Goal: Transaction & Acquisition: Purchase product/service

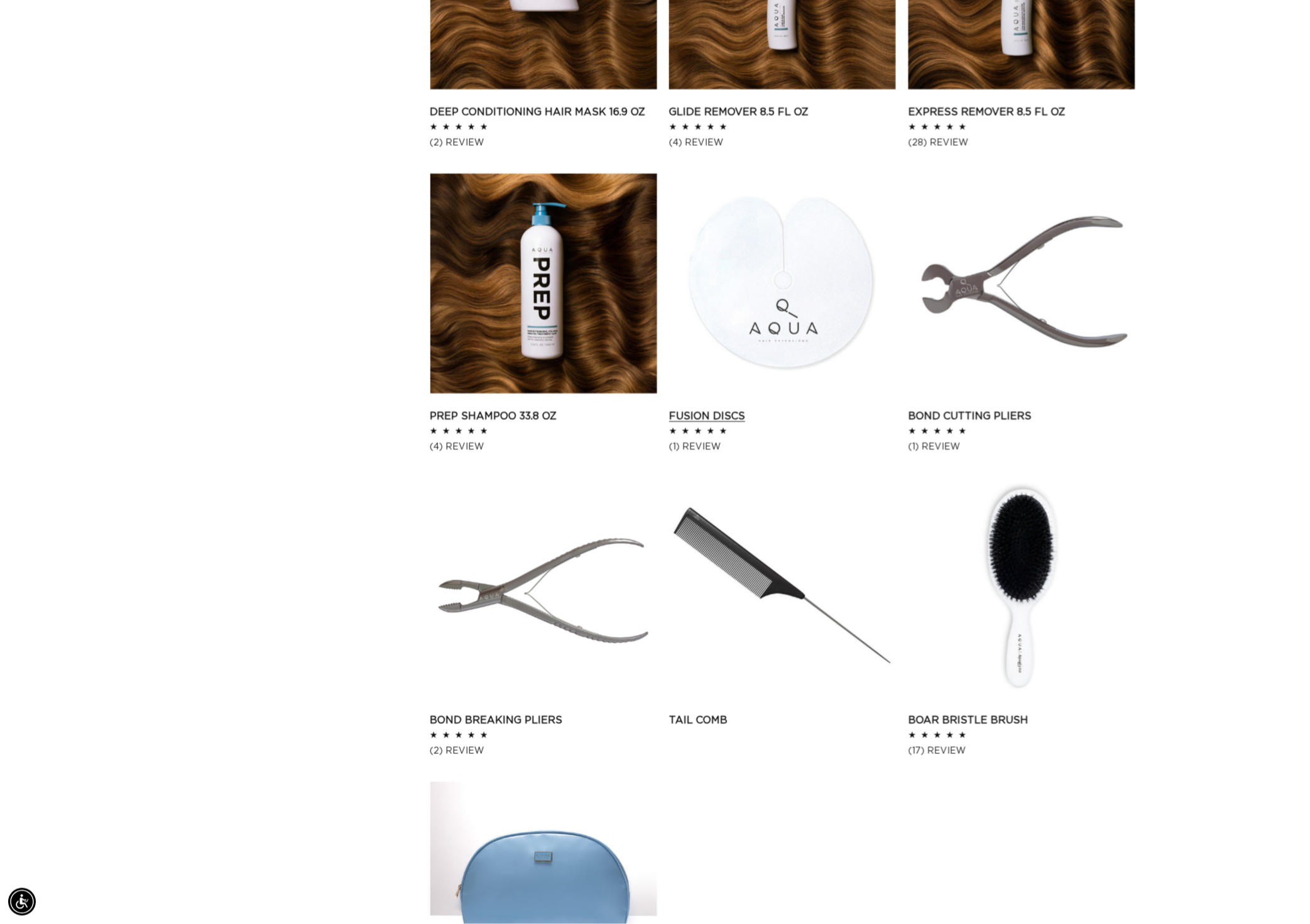
scroll to position [1747, 0]
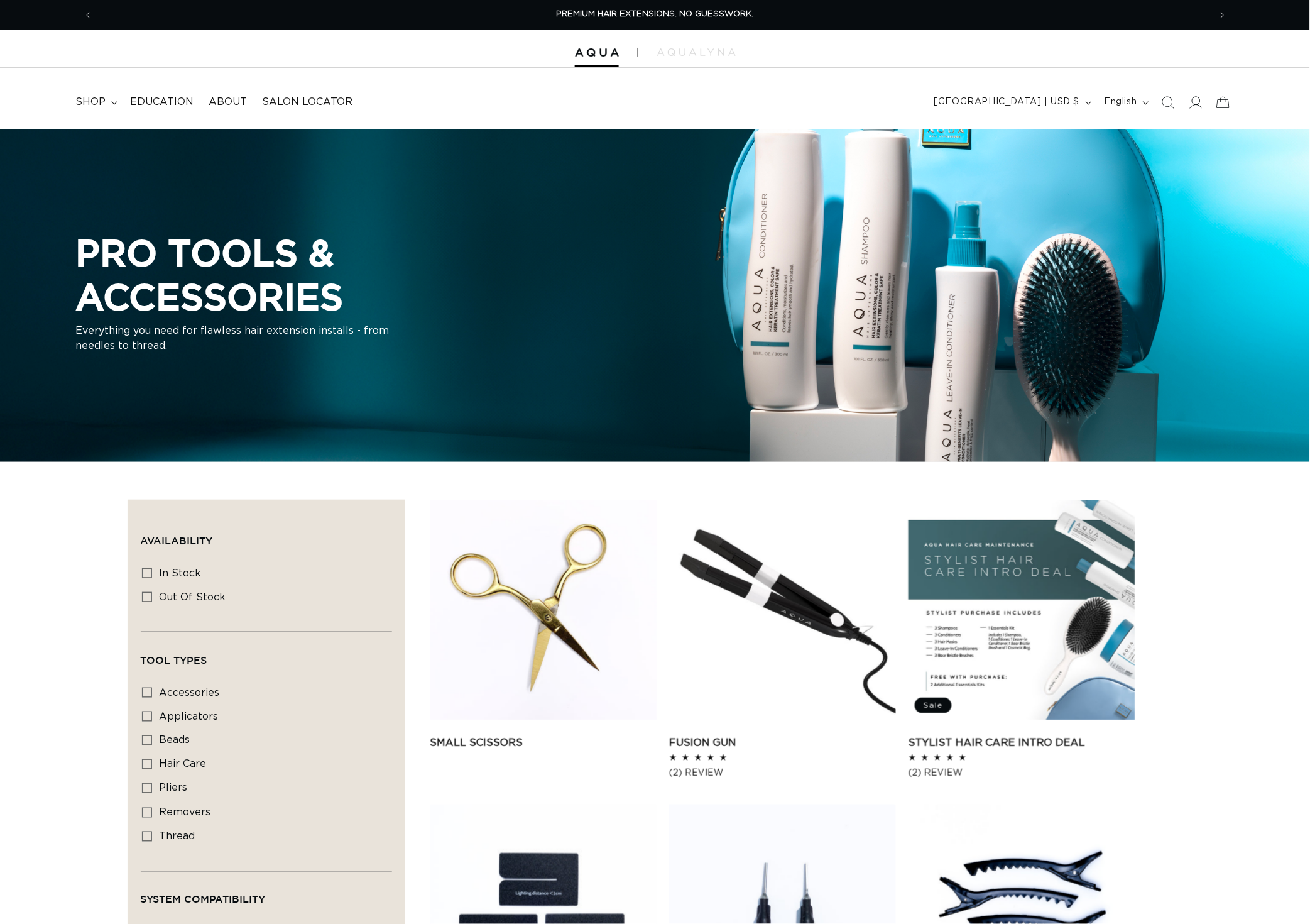
scroll to position [728, 0]
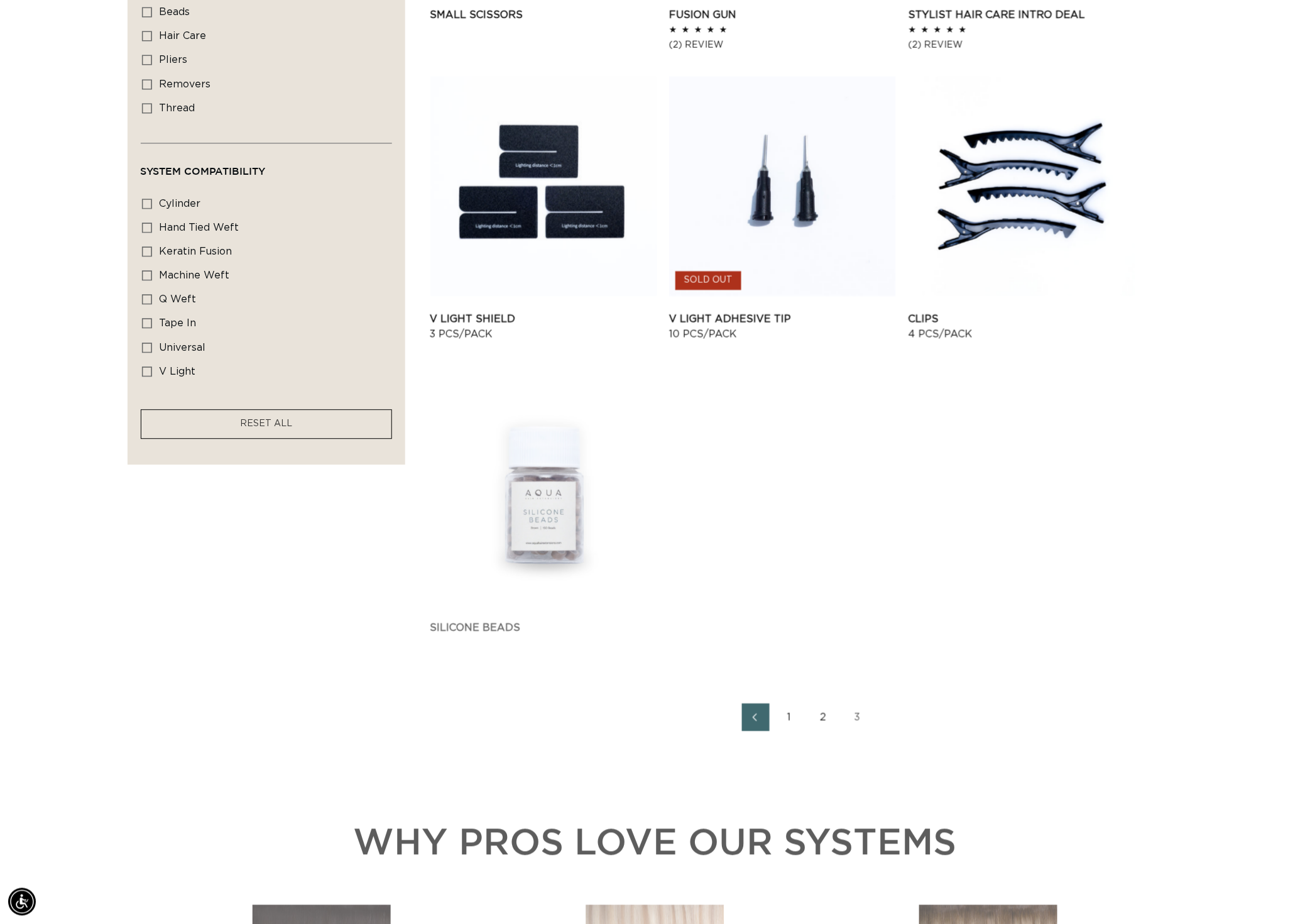
click at [832, 732] on link "2" at bounding box center [824, 718] width 28 height 28
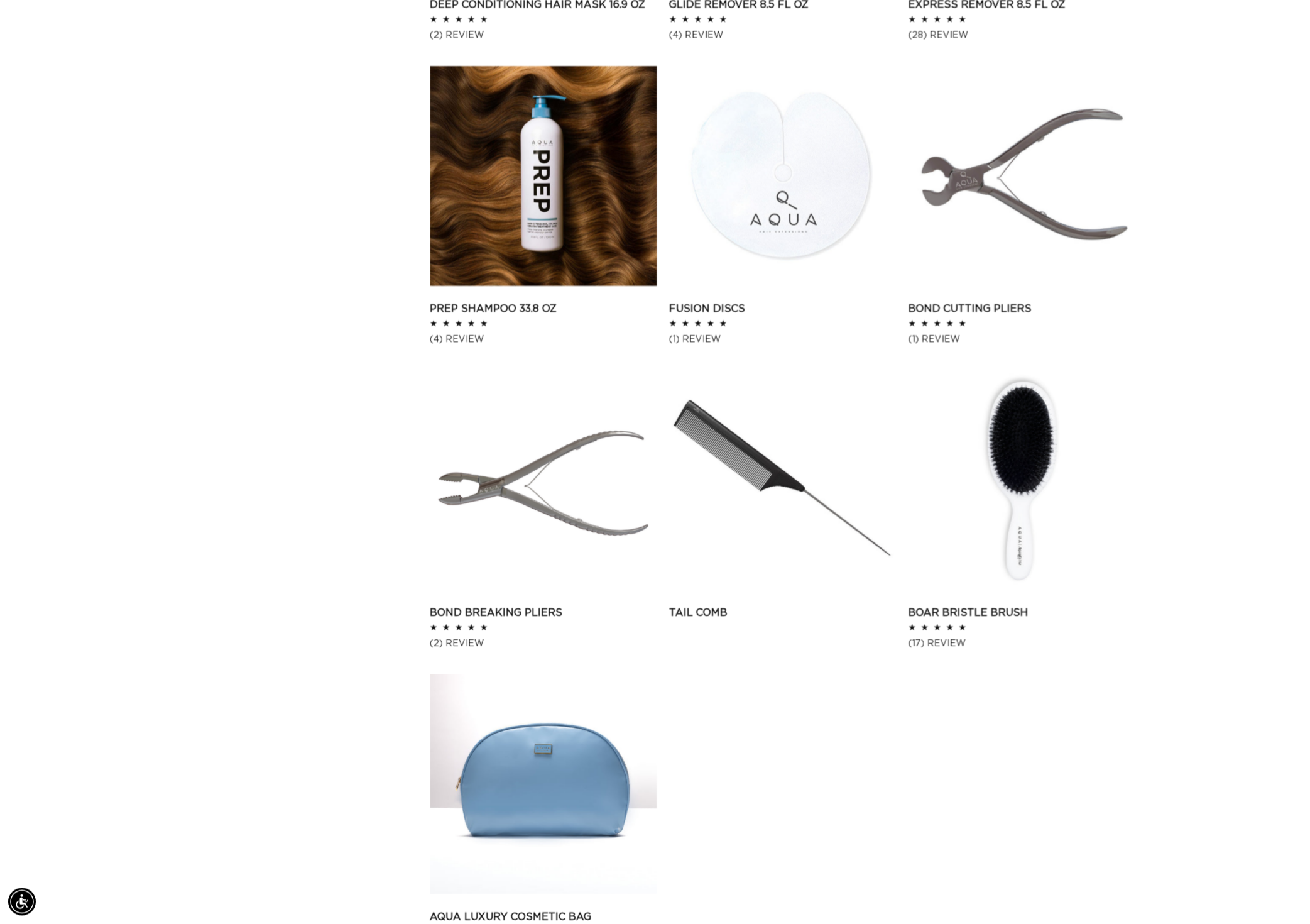
scroll to position [0, 2372]
click at [1036, 605] on link "Boar Bristle Brush" at bounding box center [1023, 612] width 227 height 15
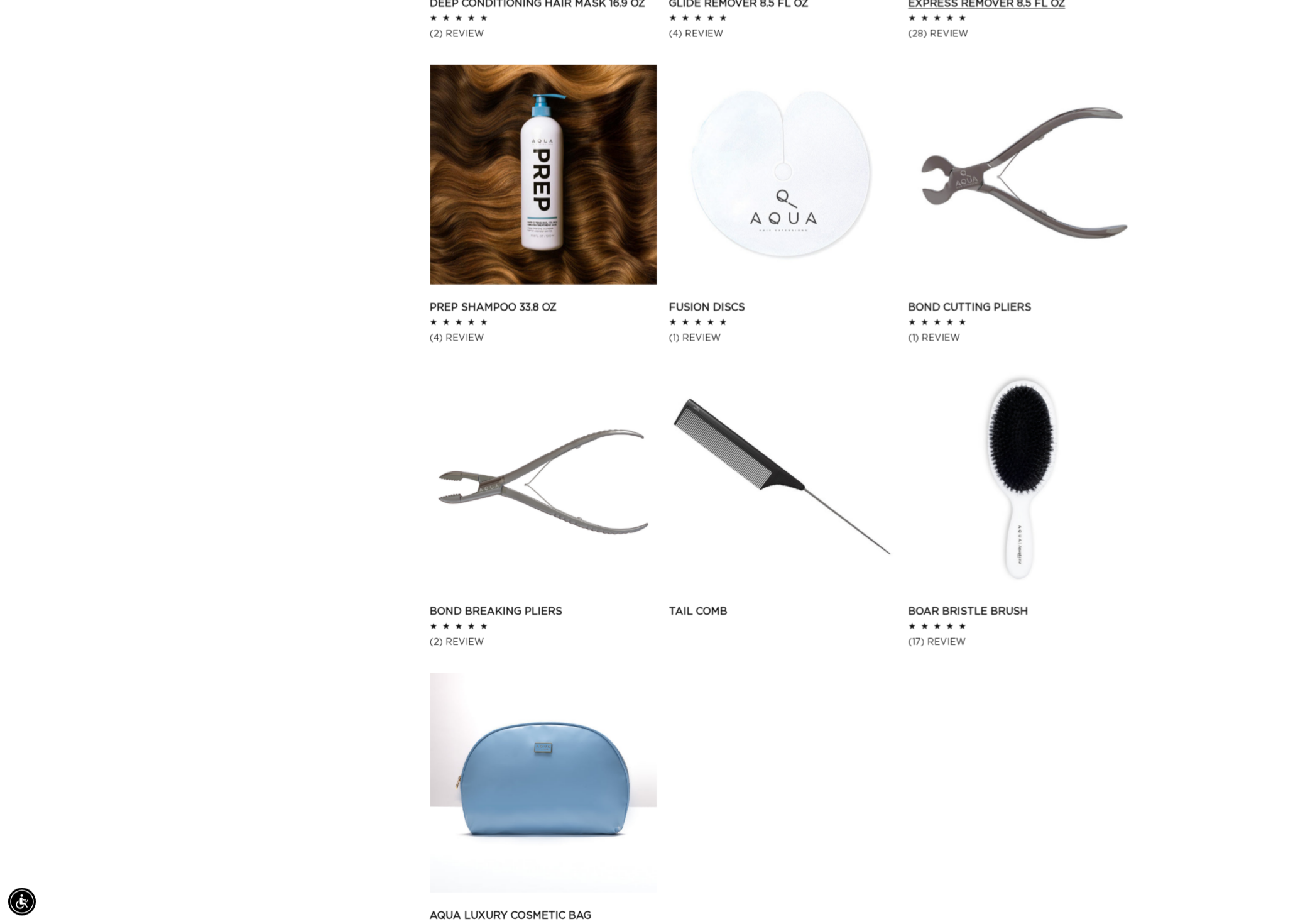
scroll to position [0, 2372]
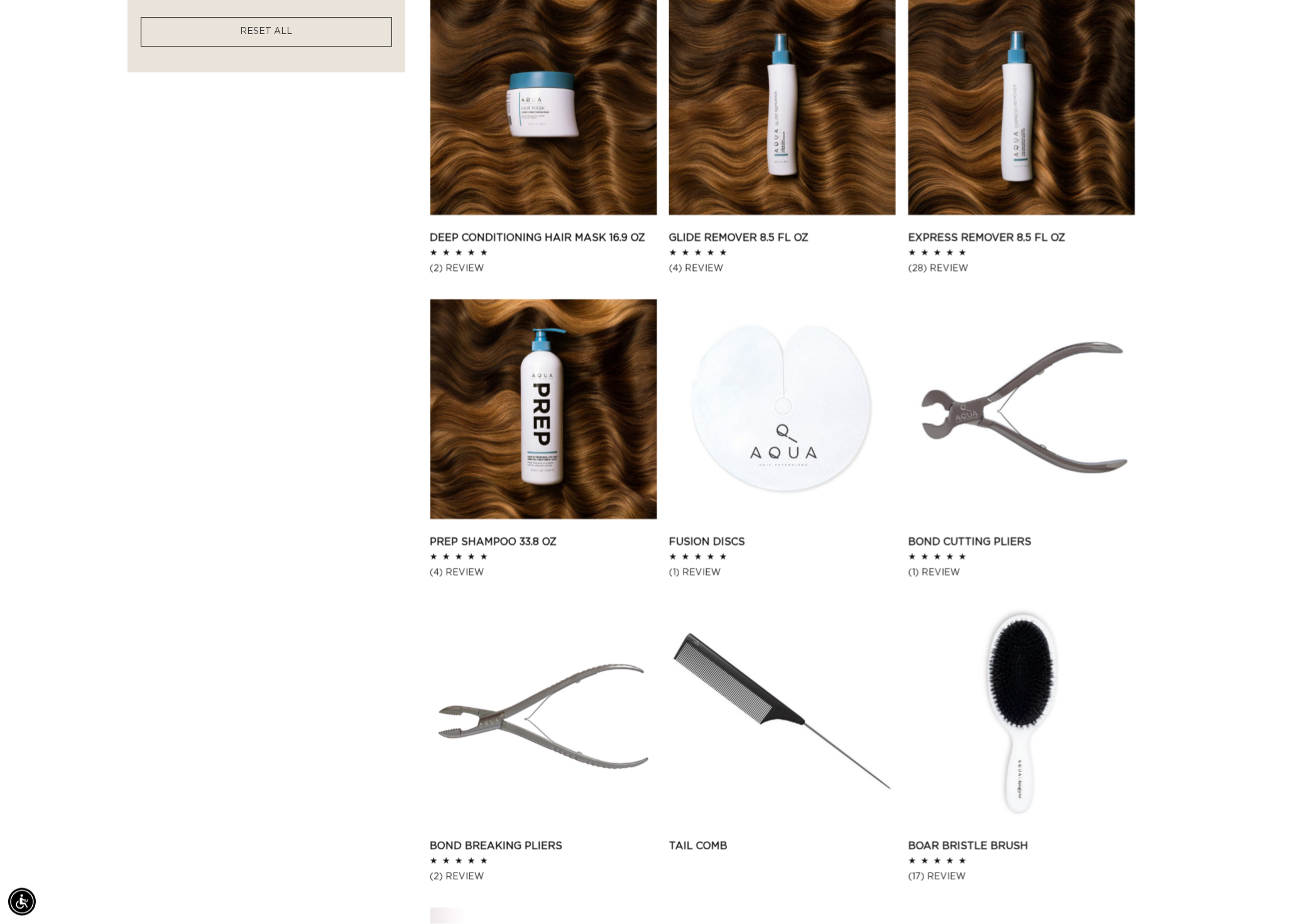
scroll to position [1871, 0]
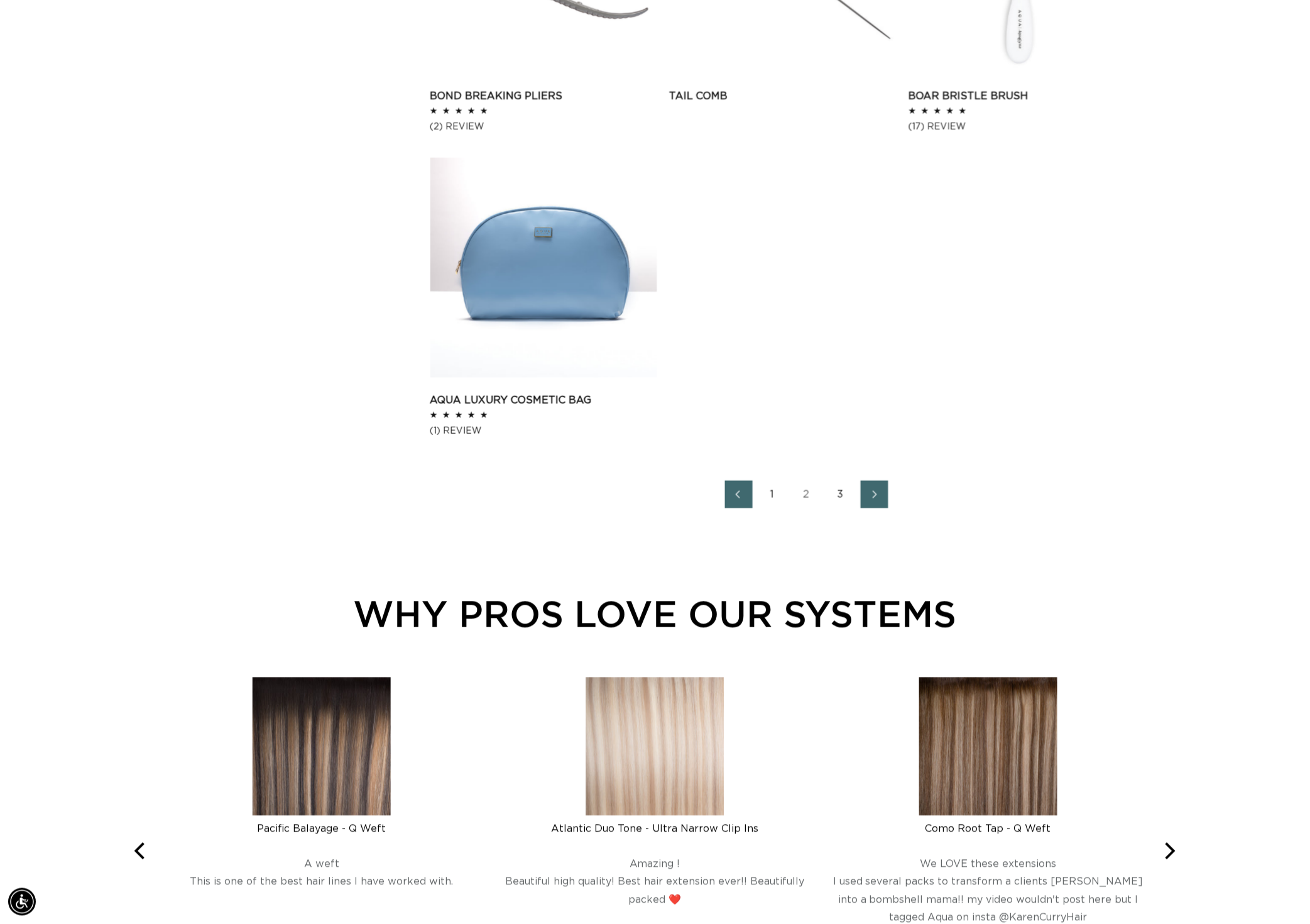
click at [778, 508] on link "1" at bounding box center [773, 495] width 28 height 28
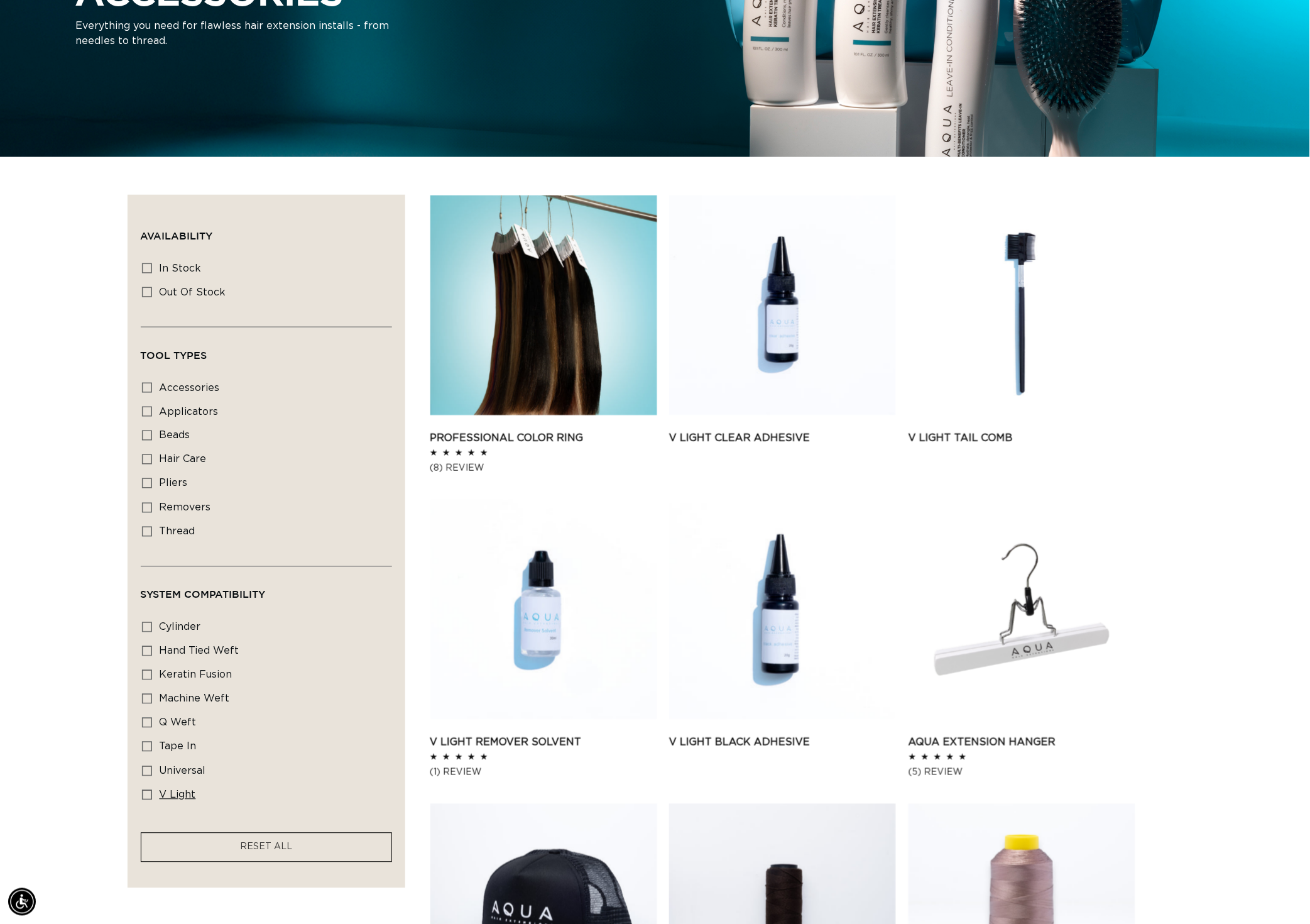
click at [142, 800] on icon at bounding box center [147, 795] width 10 height 10
click at [142, 800] on input "v light v light (7 products)" at bounding box center [147, 795] width 10 height 10
checkbox input "true"
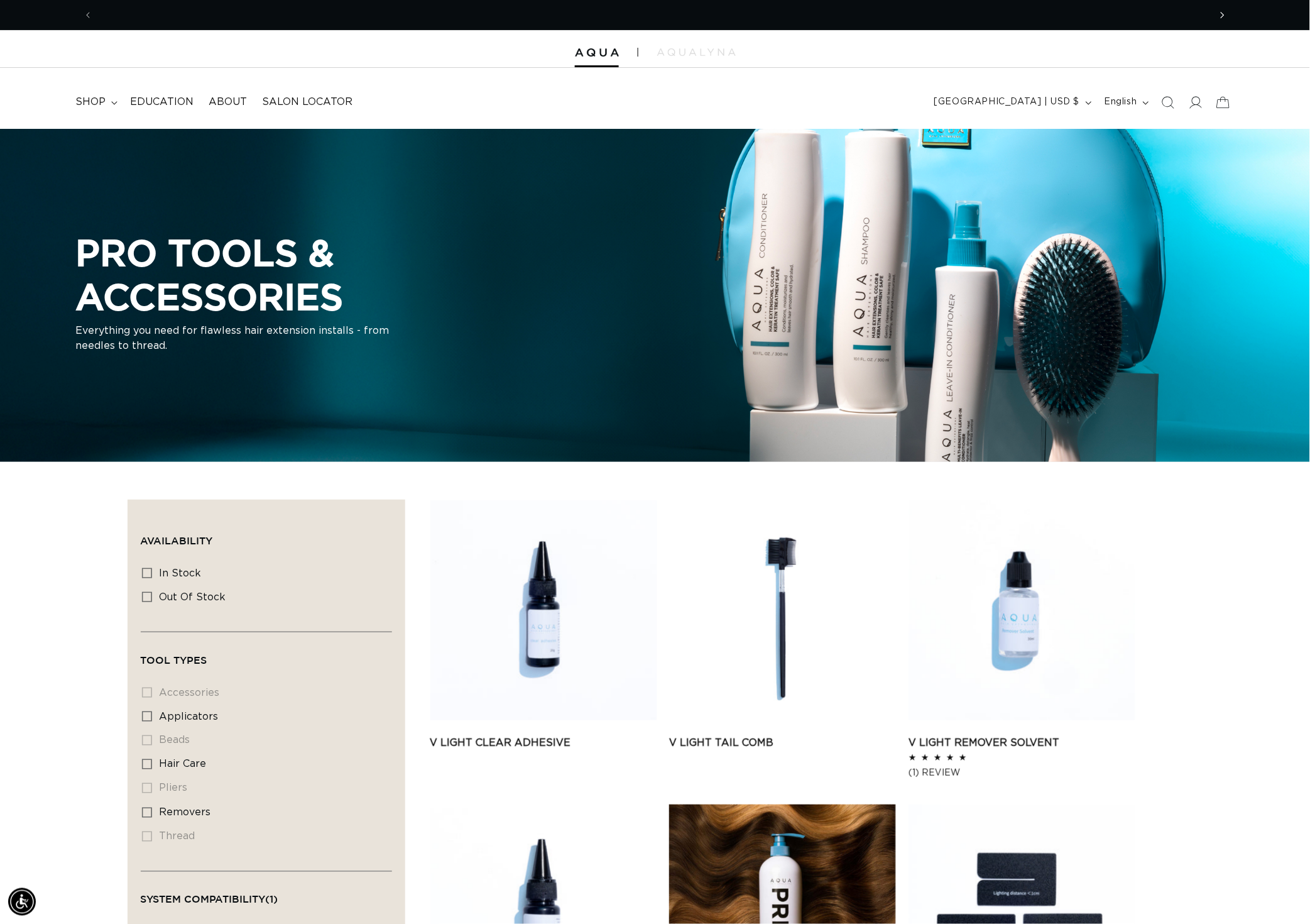
scroll to position [0, 2372]
